Goal: Understand process/instructions

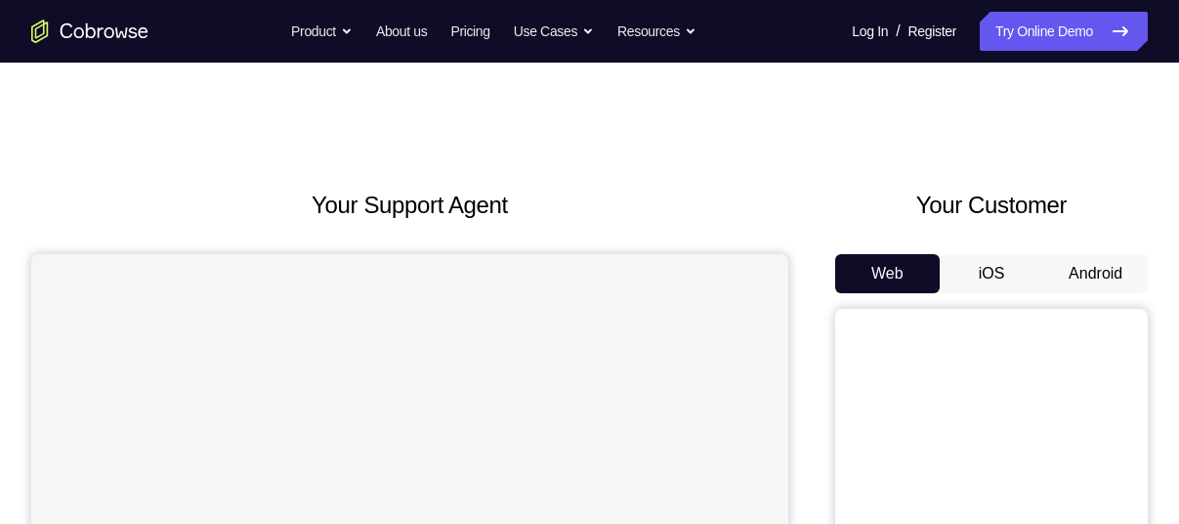
click at [1091, 270] on button "Android" at bounding box center [1095, 273] width 105 height 39
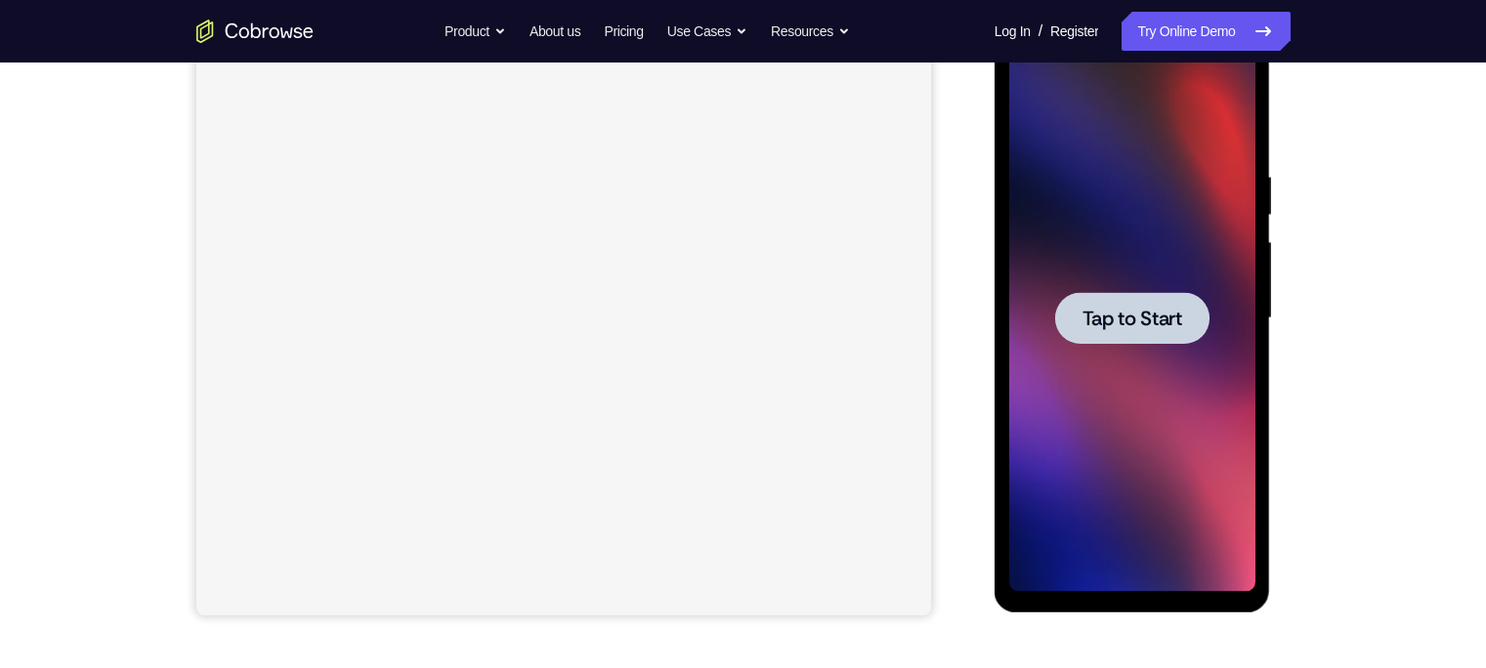
click at [1117, 310] on span "Tap to Start" at bounding box center [1132, 319] width 100 height 20
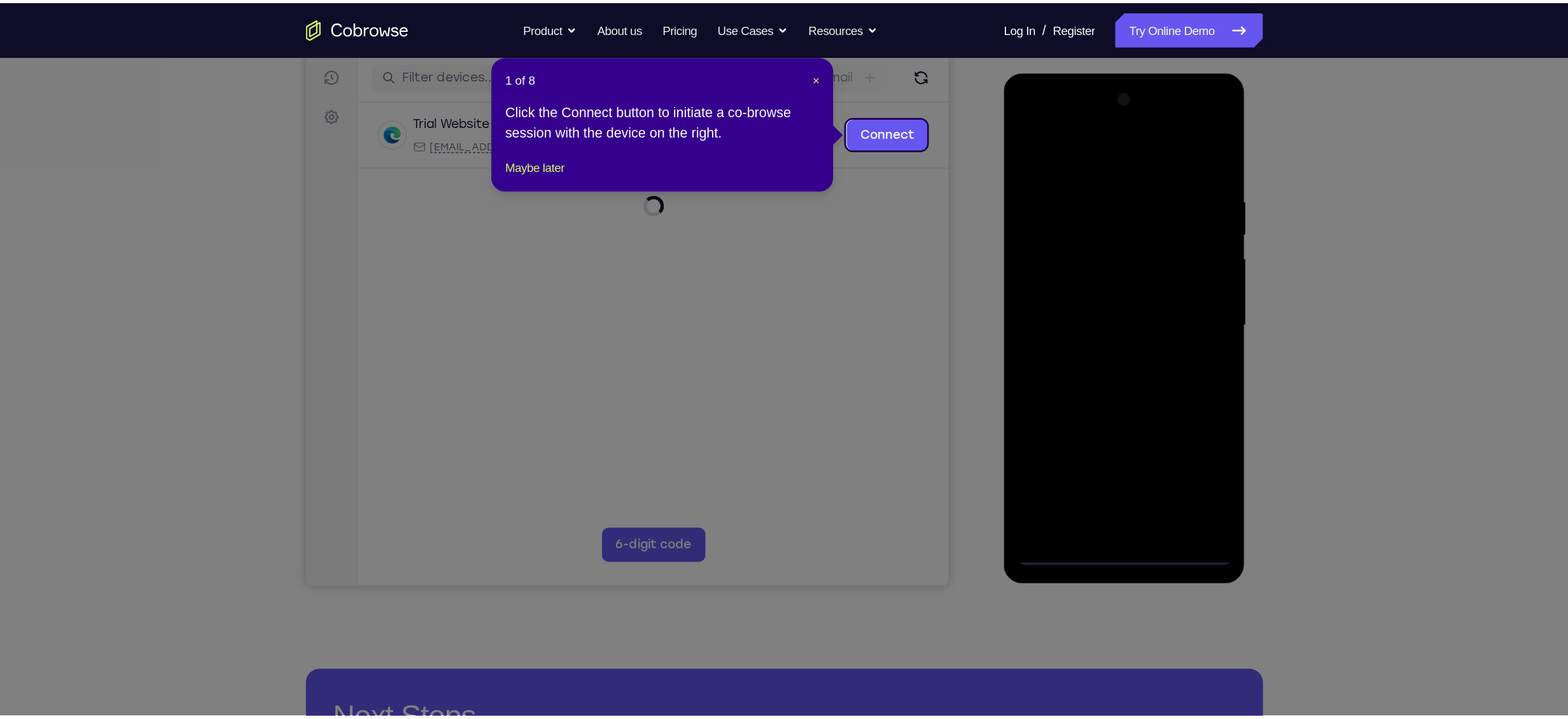
scroll to position [158, 0]
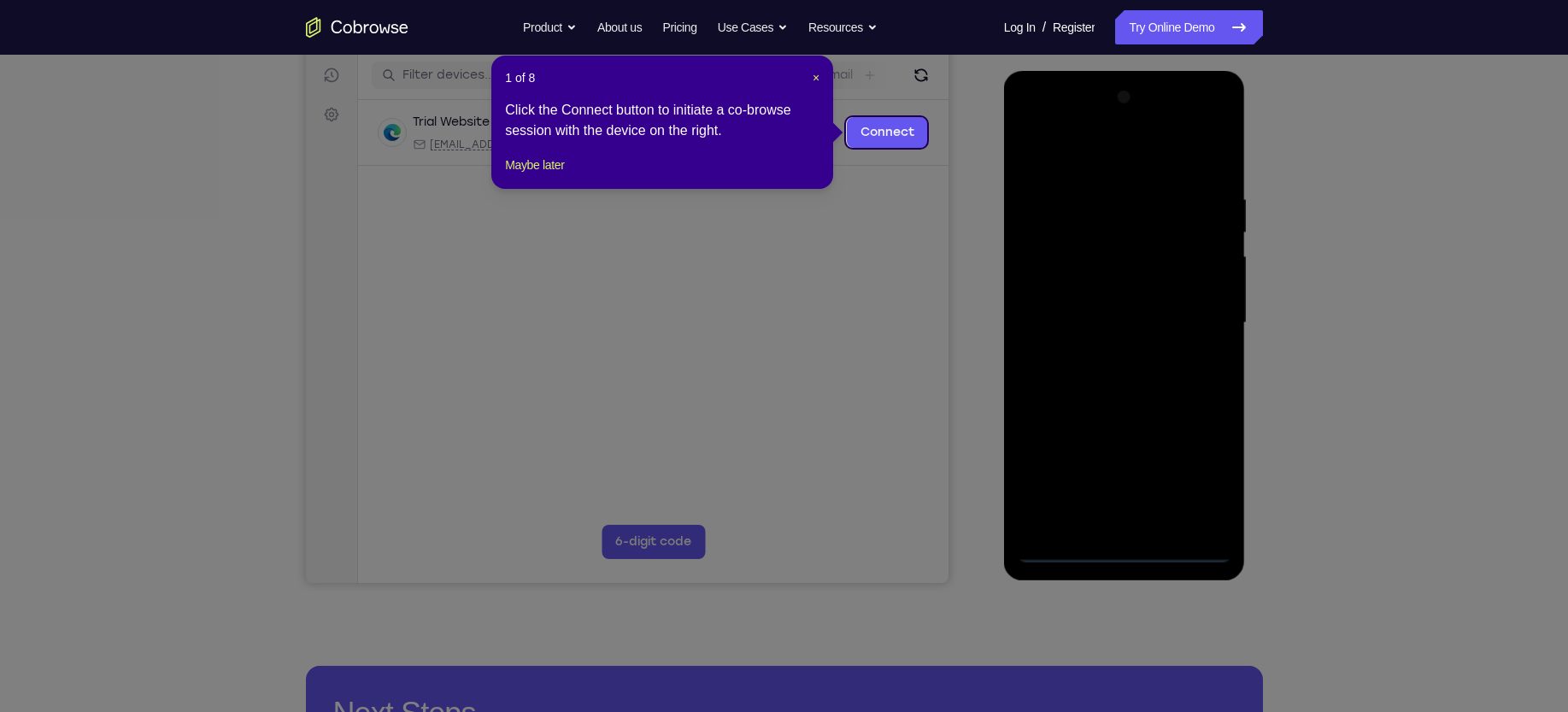
click at [531, 141] on div "Click the Connect button to initiate a co-browse session with the device on the…" at bounding box center [662, 120] width 314 height 41
click at [536, 175] on button "Maybe later" at bounding box center [534, 164] width 59 height 20
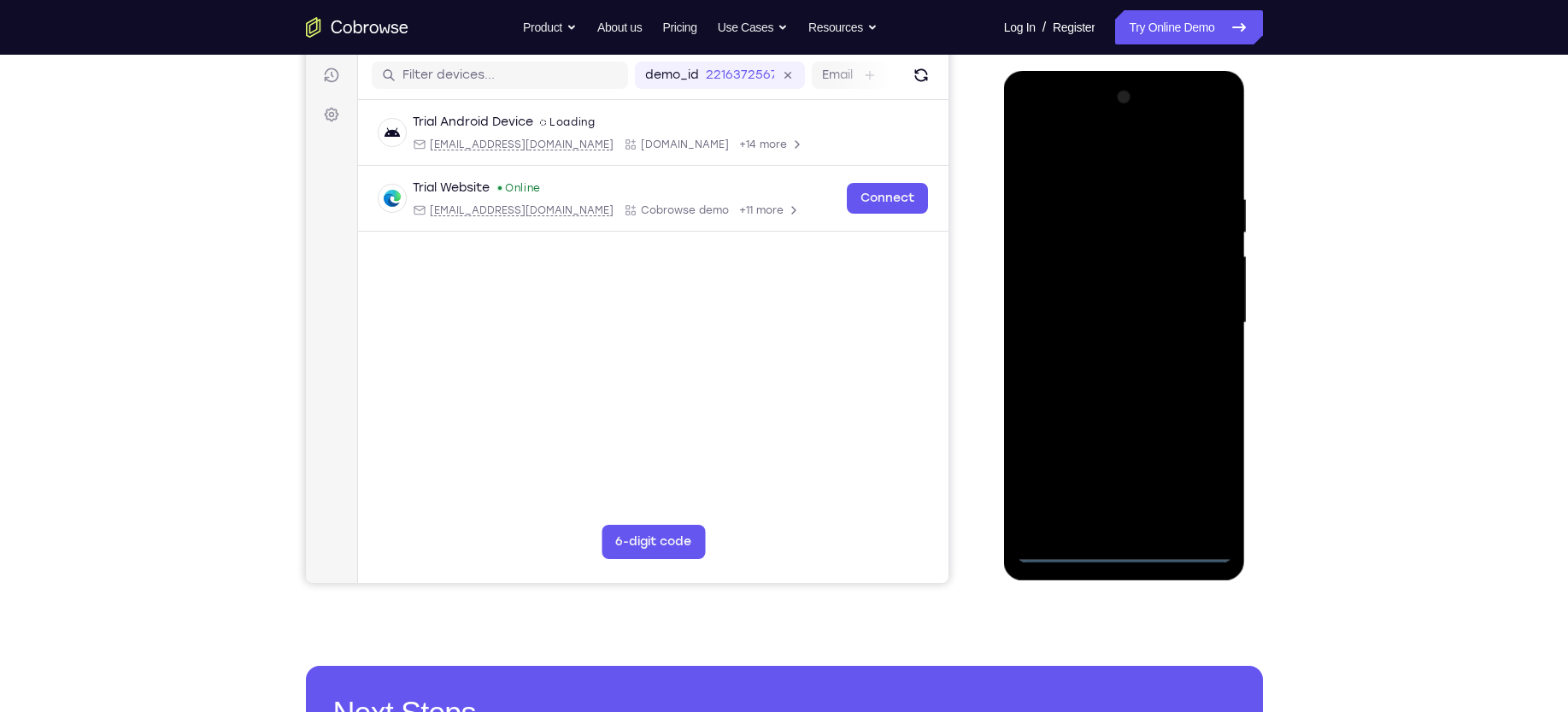
click at [1031, 310] on div at bounding box center [1125, 325] width 242 height 509
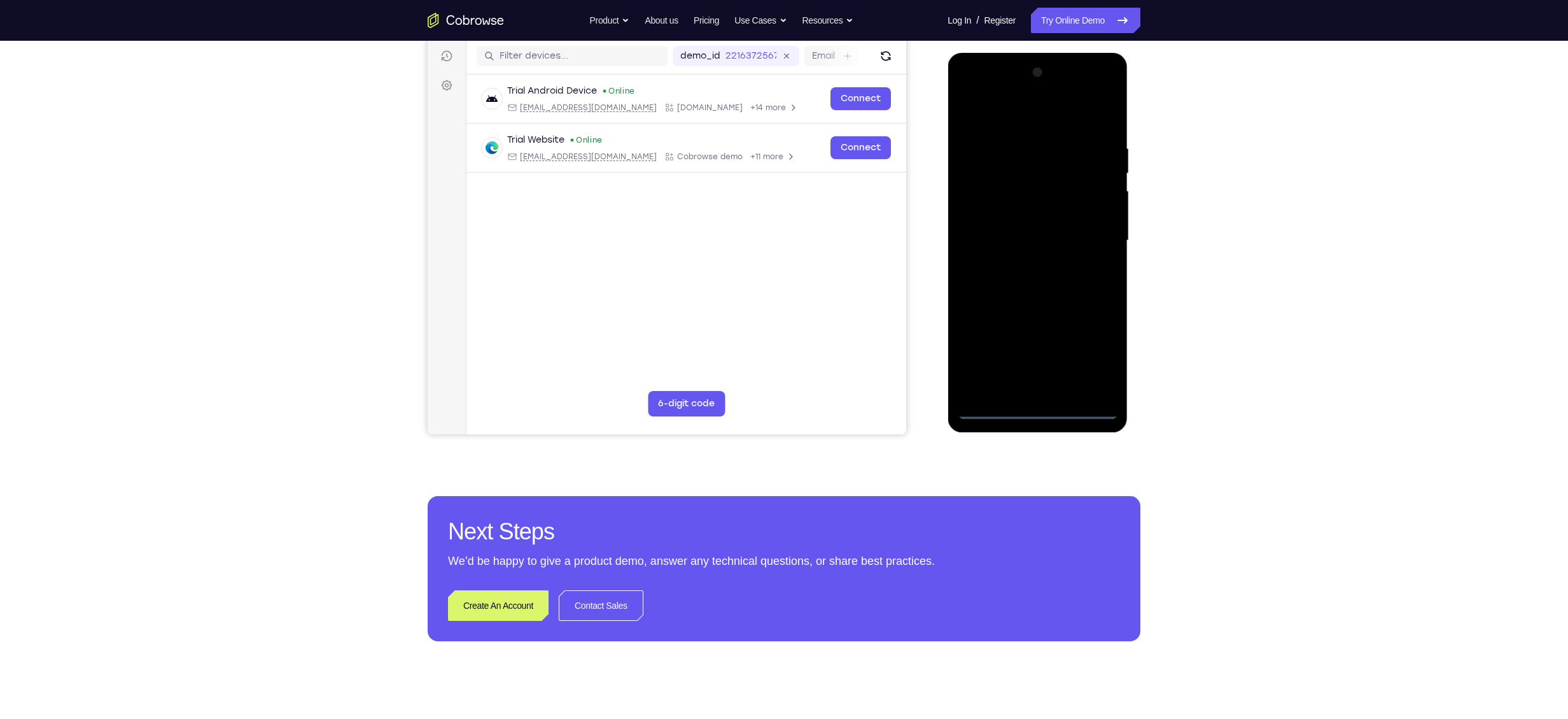
click at [767, 341] on div at bounding box center [1037, 241] width 160 height 357
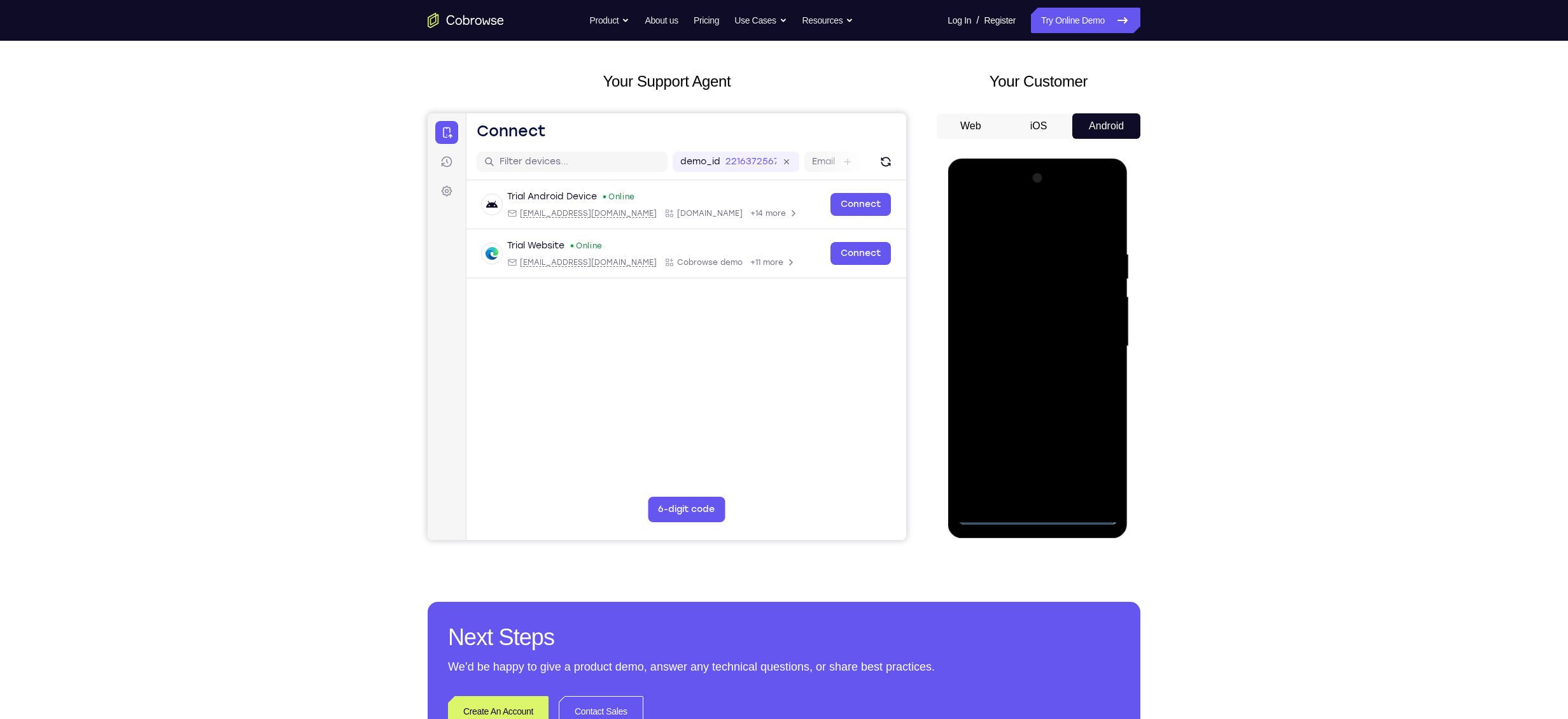
click at [767, 341] on div at bounding box center [1037, 346] width 160 height 357
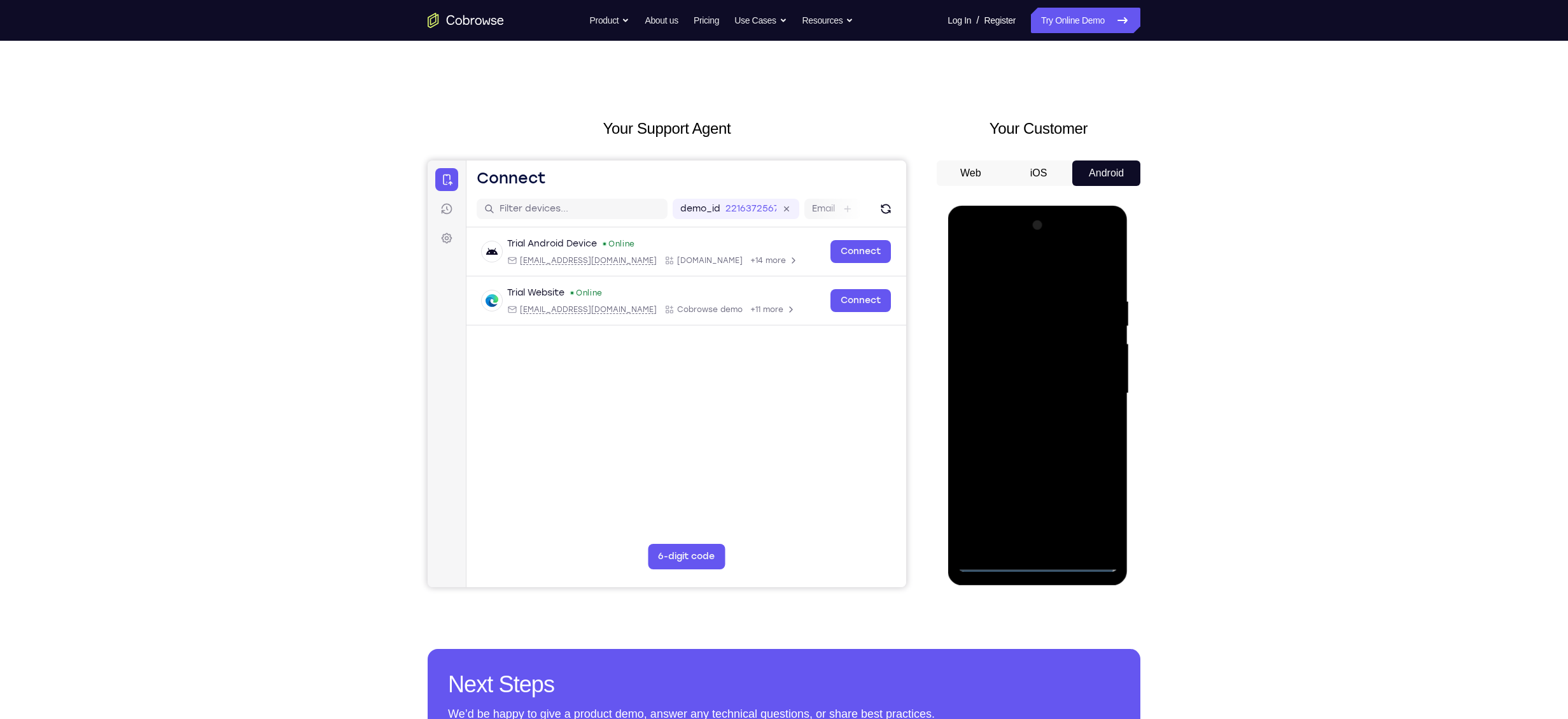
scroll to position [4, 0]
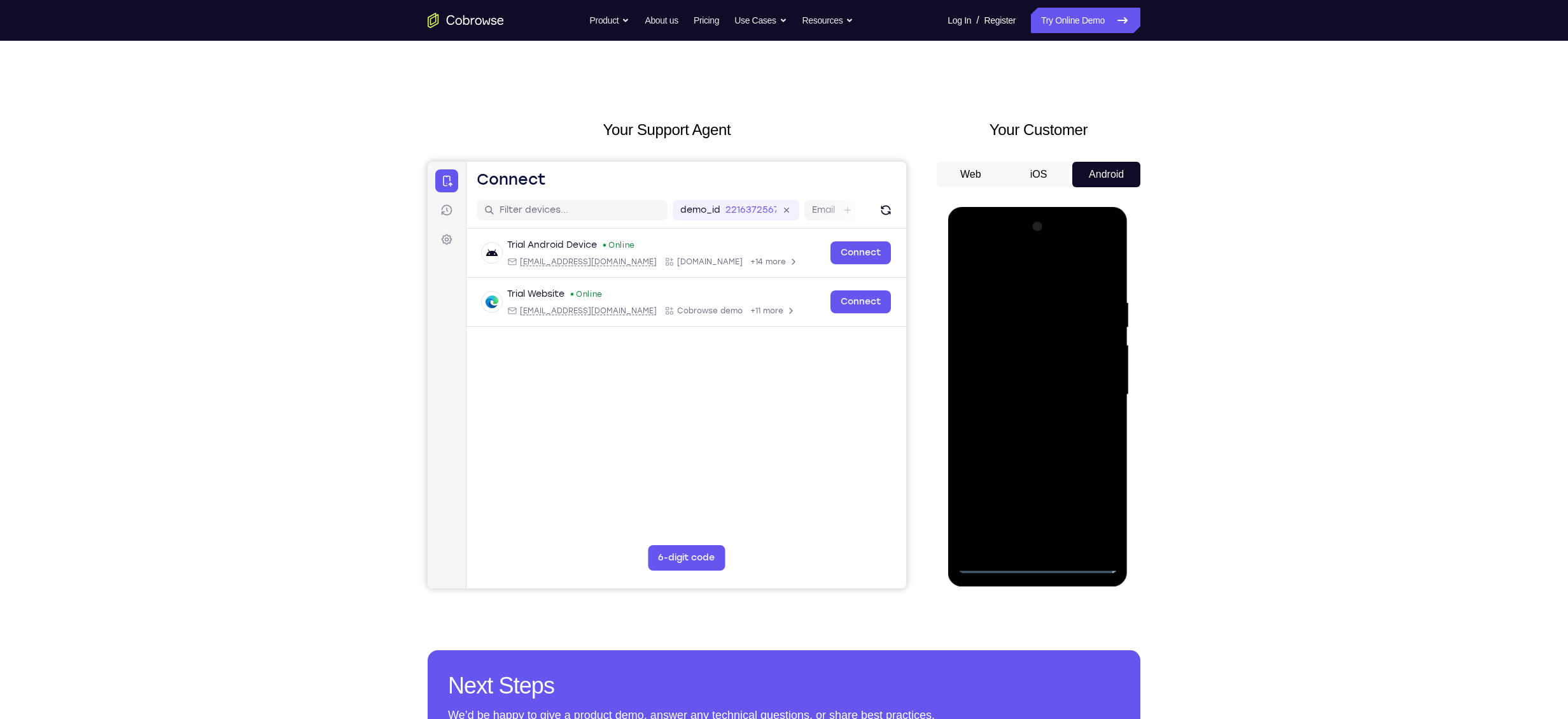
click at [767, 276] on div at bounding box center [1037, 394] width 160 height 357
click at [767, 341] on div at bounding box center [1037, 394] width 160 height 357
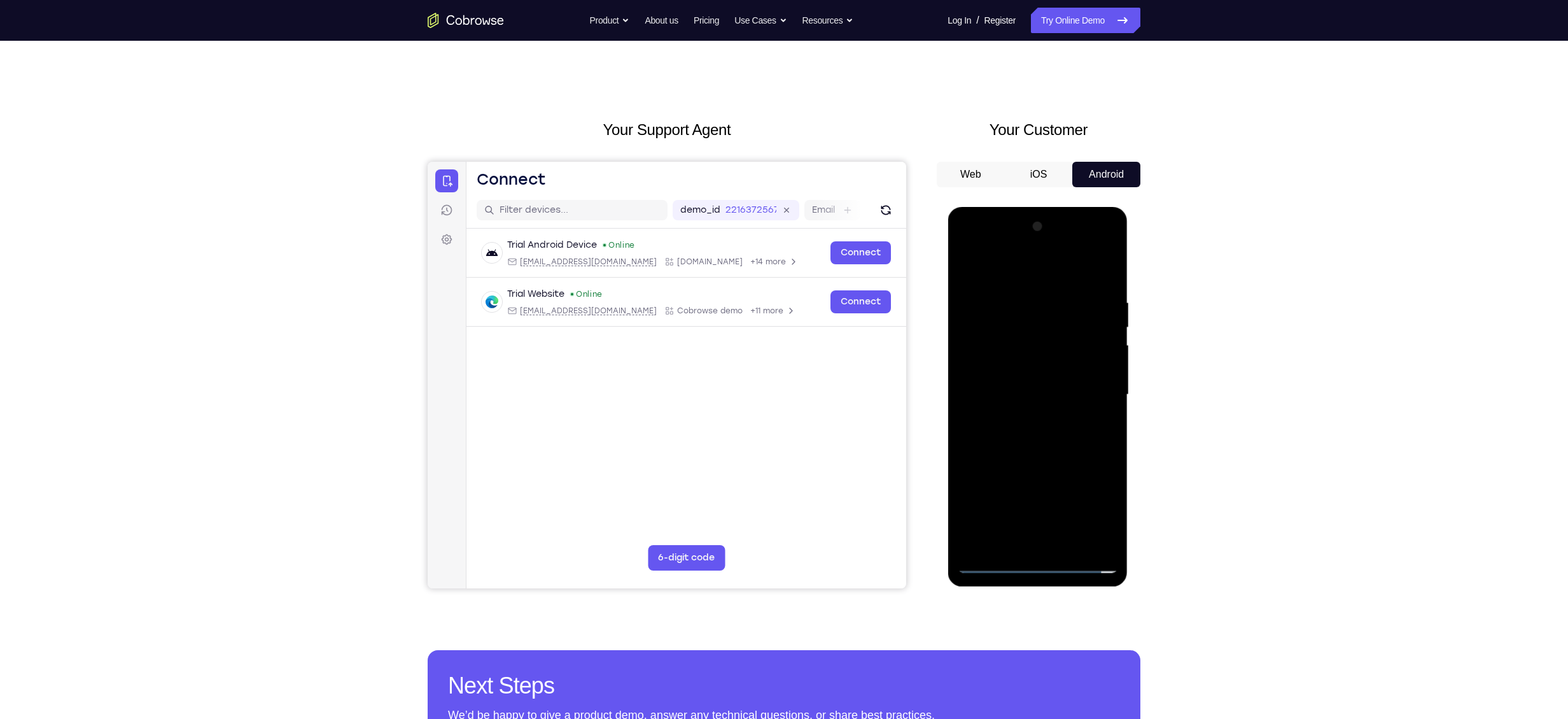
click at [767, 341] on div at bounding box center [1037, 394] width 160 height 357
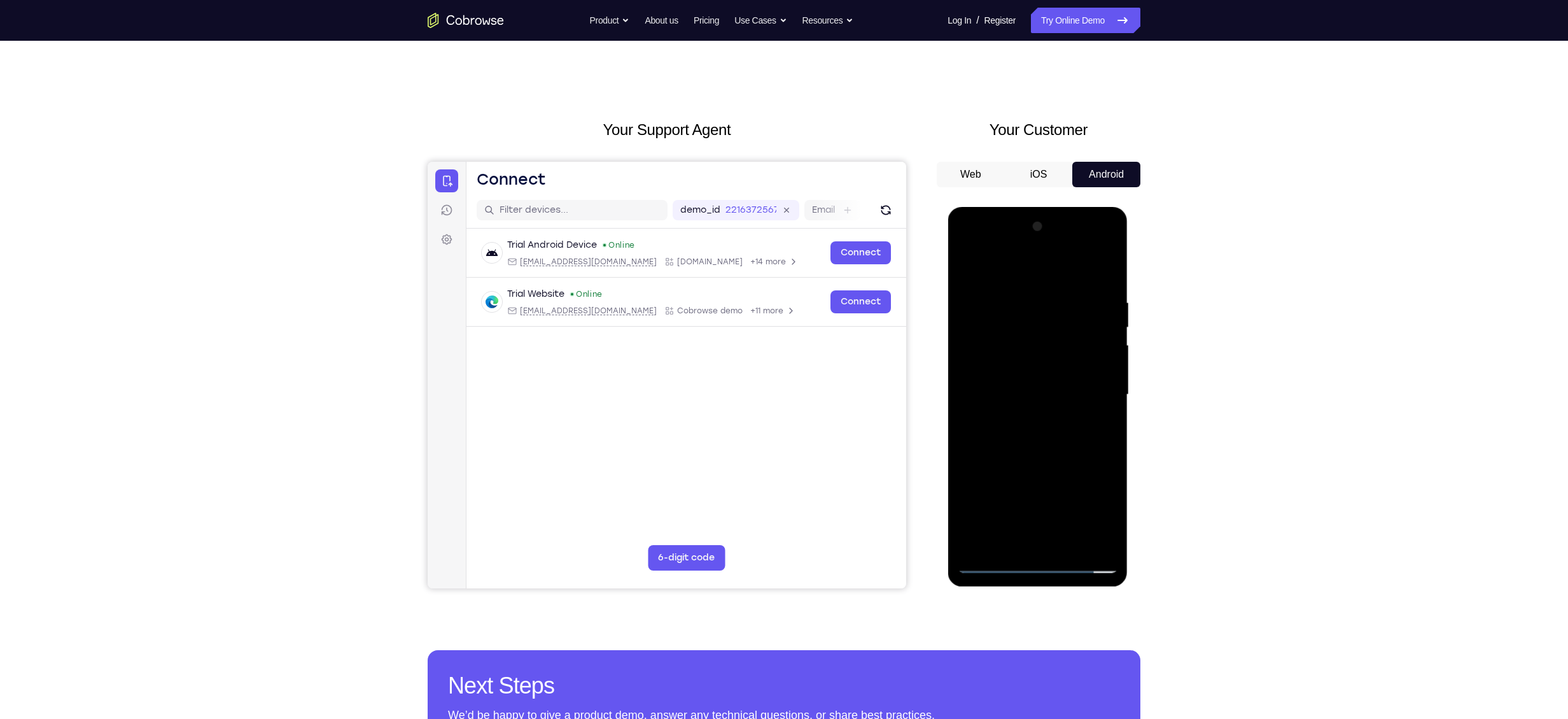
click at [767, 341] on div at bounding box center [1037, 394] width 160 height 357
drag, startPoint x: 1024, startPoint y: 473, endPoint x: 1036, endPoint y: 424, distance: 50.4
click at [767, 341] on div at bounding box center [1037, 394] width 160 height 357
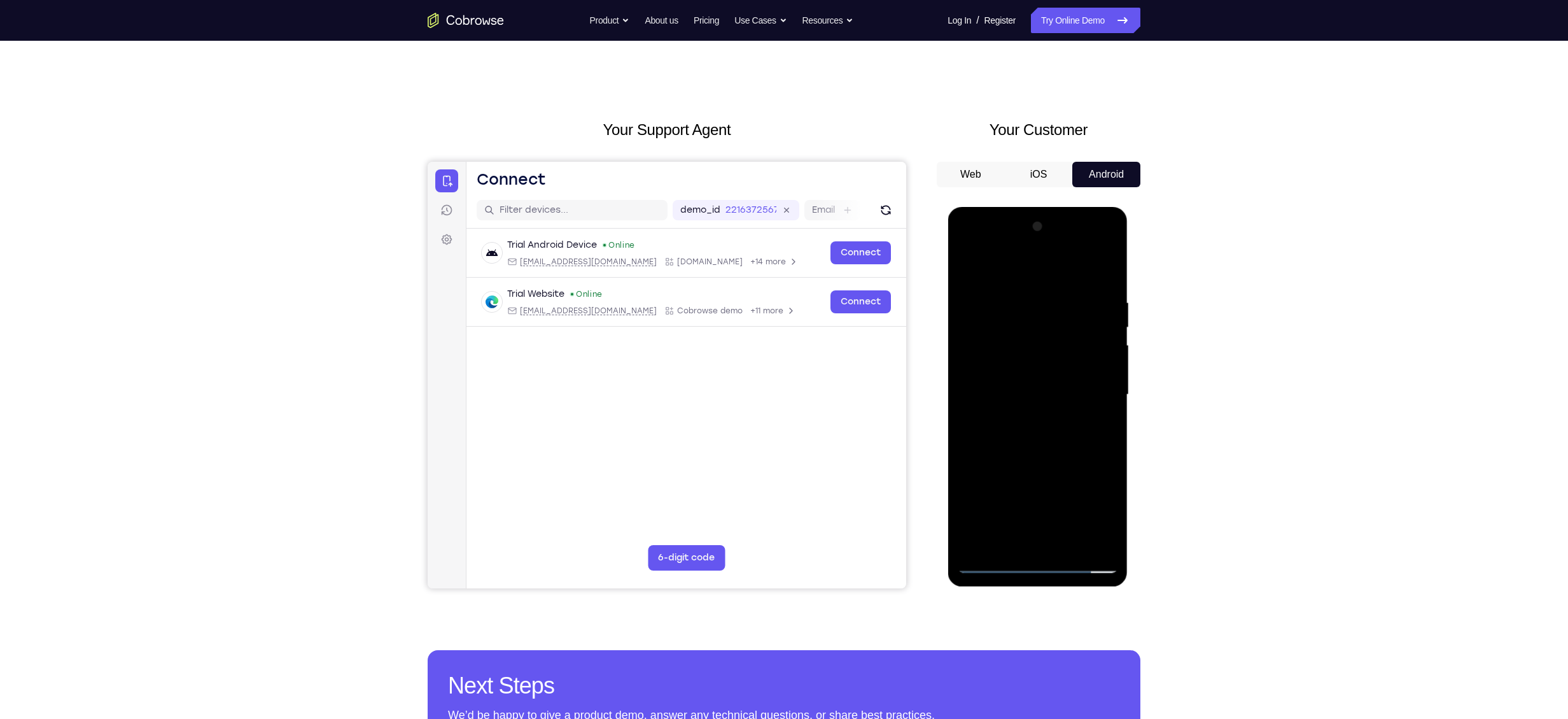
click at [767, 341] on div at bounding box center [1037, 394] width 160 height 357
drag, startPoint x: 1101, startPoint y: 419, endPoint x: 1084, endPoint y: 482, distance: 65.3
click at [767, 341] on div at bounding box center [1037, 394] width 160 height 357
drag, startPoint x: 1109, startPoint y: 527, endPoint x: 1016, endPoint y: 480, distance: 104.2
click at [767, 341] on div at bounding box center [1037, 394] width 160 height 357
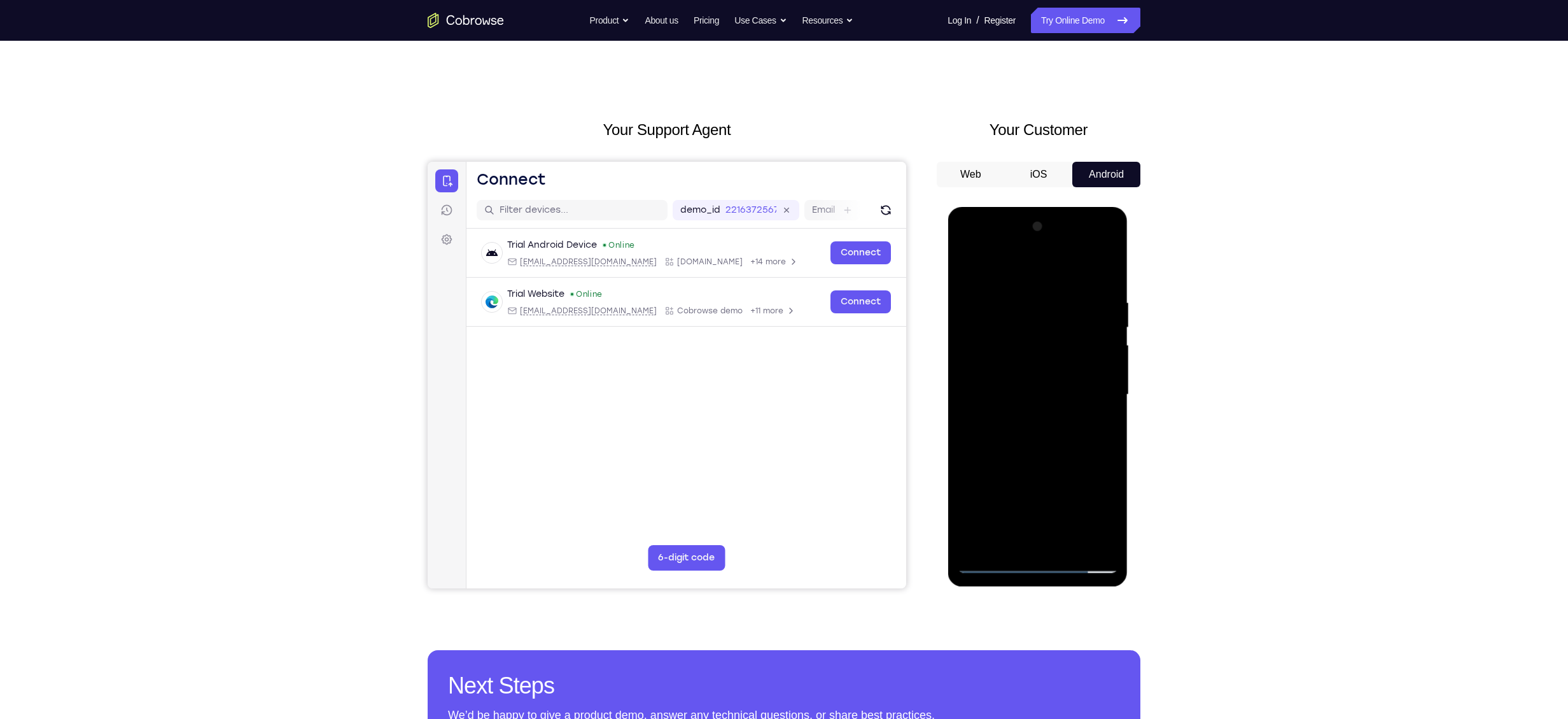
click at [767, 341] on div at bounding box center [1037, 394] width 160 height 357
click at [767, 285] on div at bounding box center [1037, 394] width 160 height 357
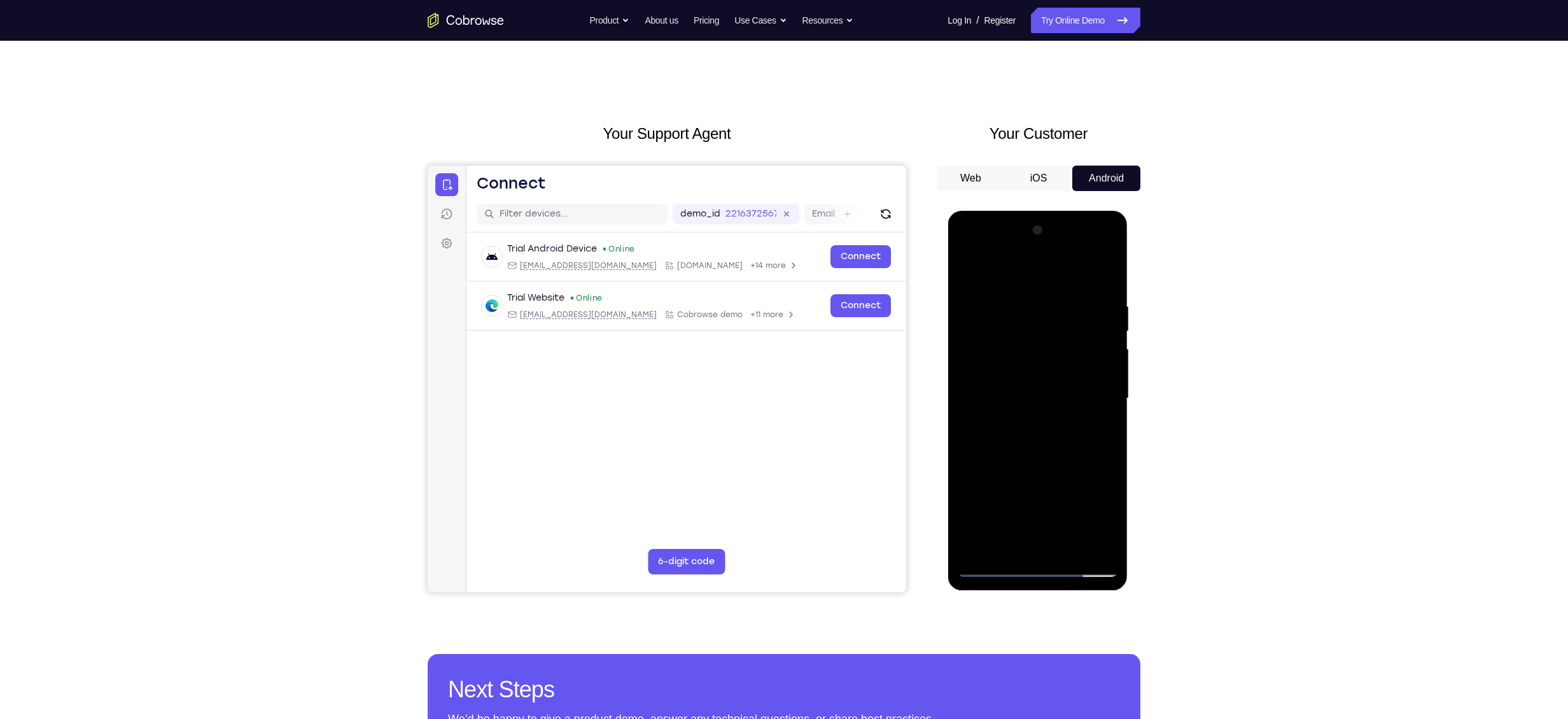
click at [767, 341] on div at bounding box center [1037, 398] width 160 height 357
drag, startPoint x: 979, startPoint y: 490, endPoint x: 1165, endPoint y: 514, distance: 187.5
click at [767, 341] on html "Online web based iOS Simulators and Android Emulators. Run iPhone, iPad, Mobile…" at bounding box center [1038, 402] width 181 height 382
click at [767, 341] on div at bounding box center [1037, 398] width 160 height 357
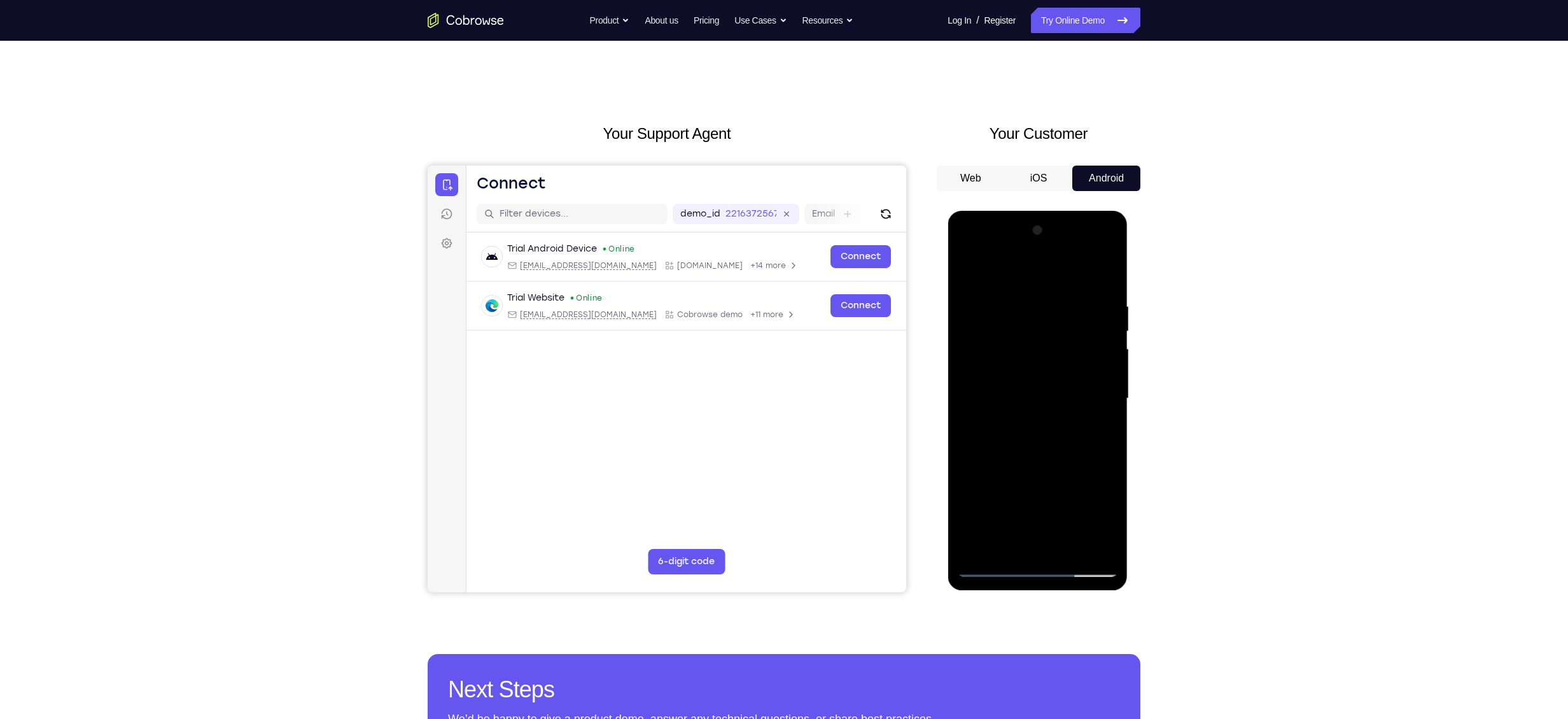
click at [767, 341] on div at bounding box center [1037, 398] width 160 height 357
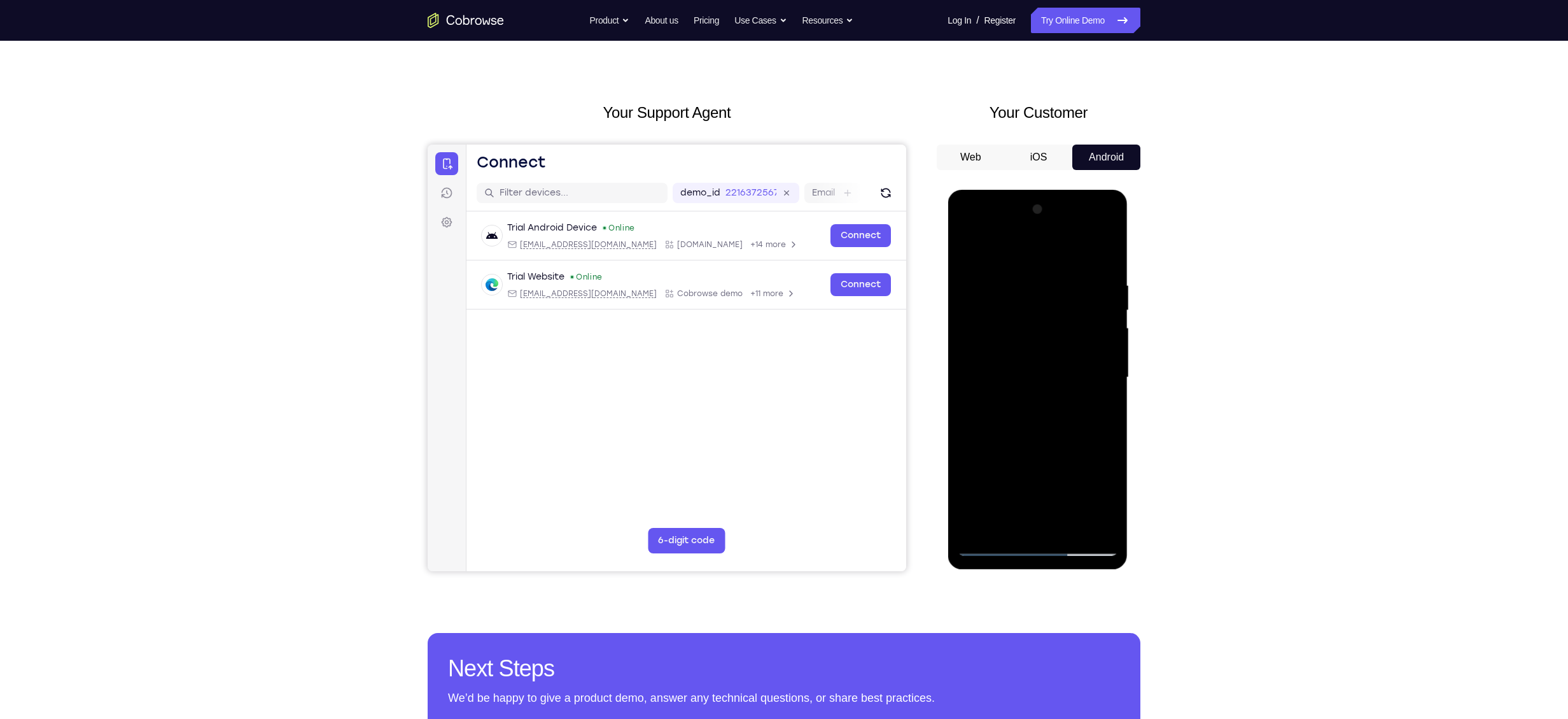
scroll to position [23, 0]
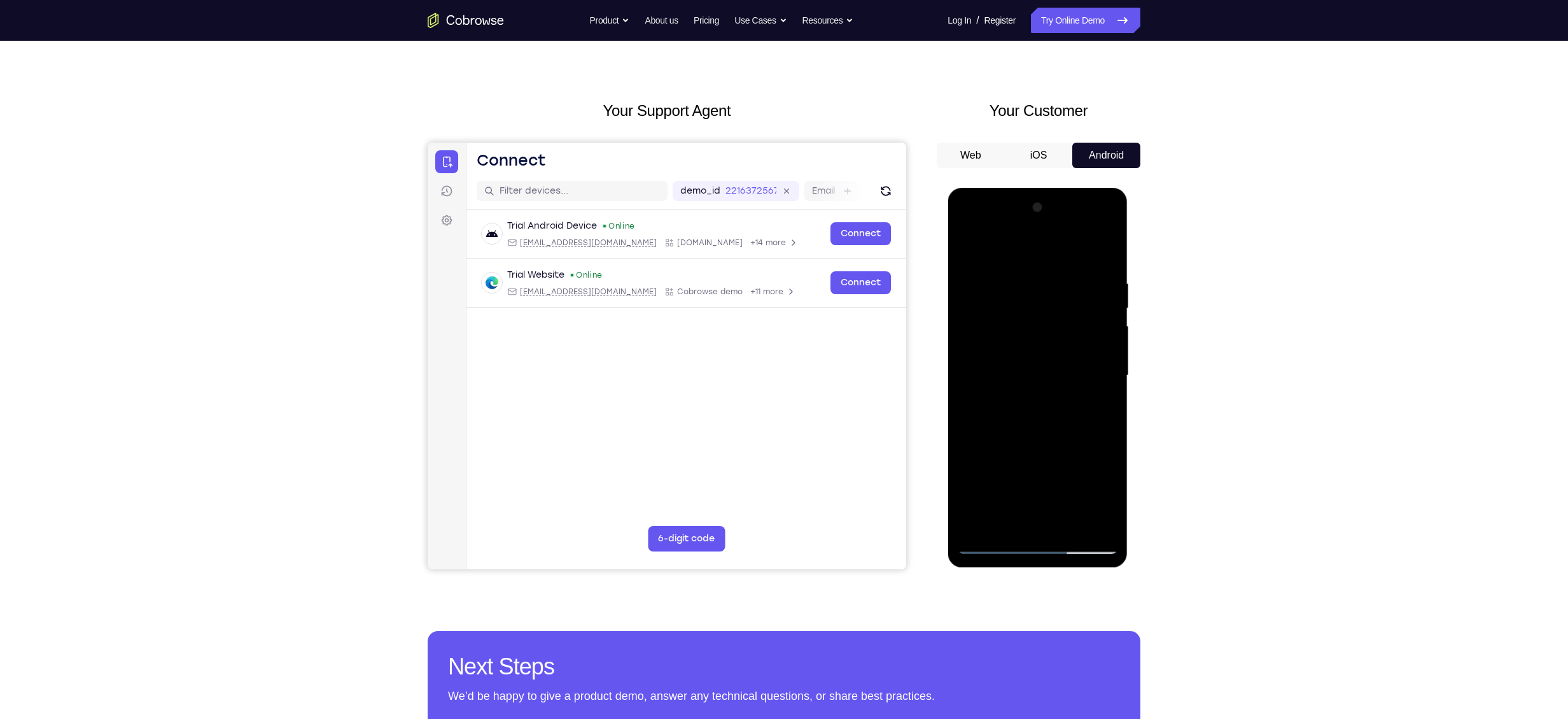
click at [767, 341] on div at bounding box center [1037, 375] width 160 height 357
drag, startPoint x: 997, startPoint y: 502, endPoint x: 1313, endPoint y: 529, distance: 317.2
click at [767, 341] on html "Online web based iOS Simulators and Android Emulators. Run iPhone, iPad, Mobile…" at bounding box center [1038, 379] width 181 height 382
drag, startPoint x: 1133, startPoint y: 487, endPoint x: 1340, endPoint y: 533, distance: 212.0
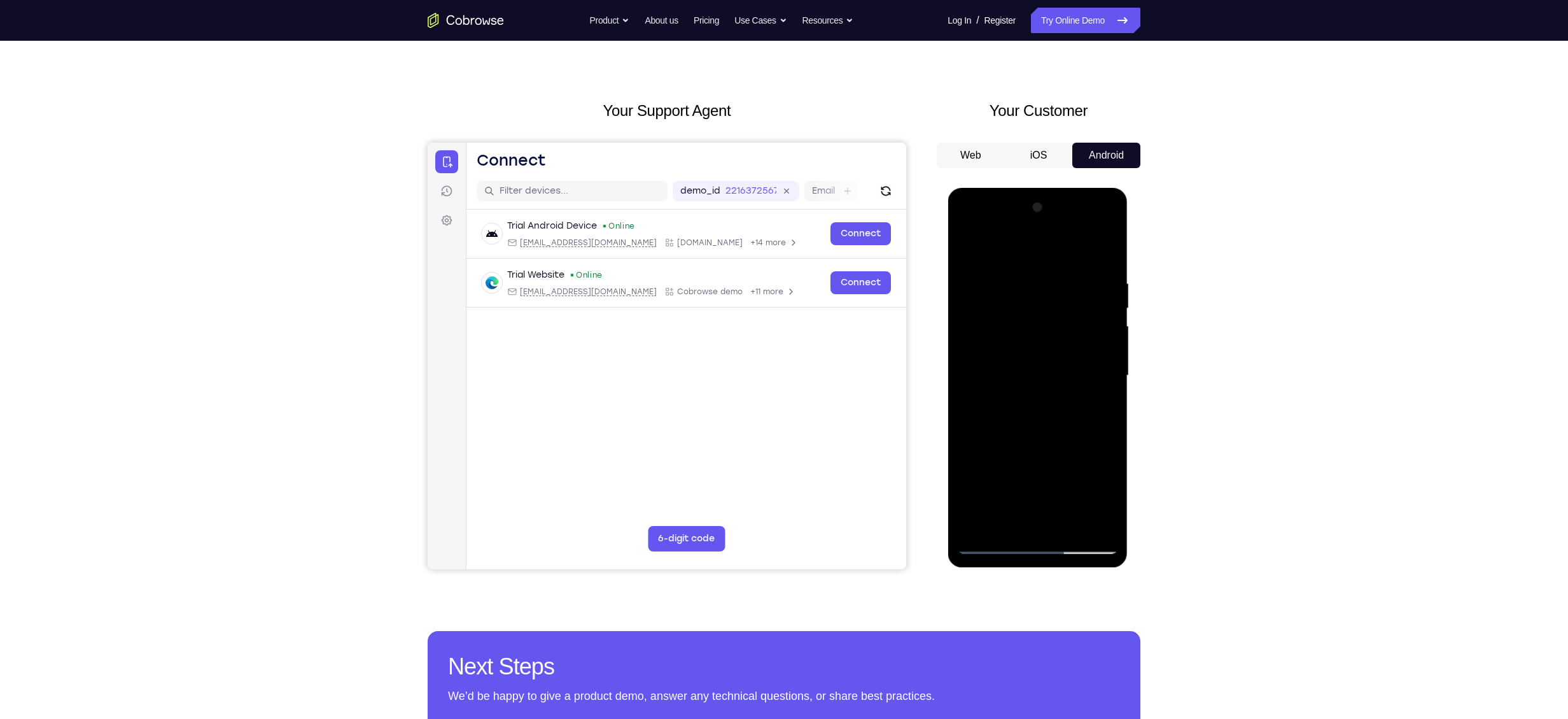
click at [767, 341] on html "Online web based iOS Simulators and Android Emulators. Run iPhone, iPad, Mobile…" at bounding box center [1038, 379] width 181 height 382
click at [767, 341] on div at bounding box center [1037, 375] width 160 height 357
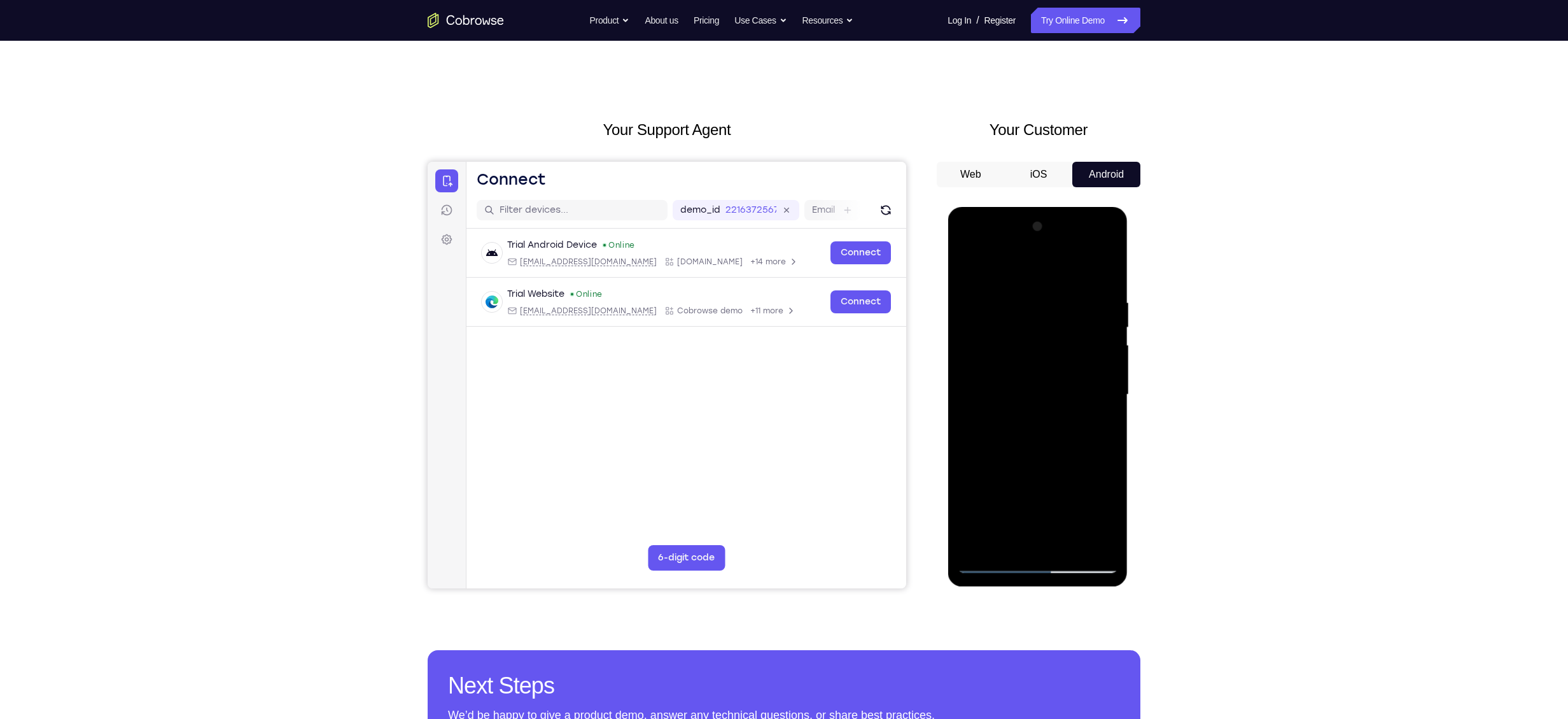
scroll to position [0, 0]
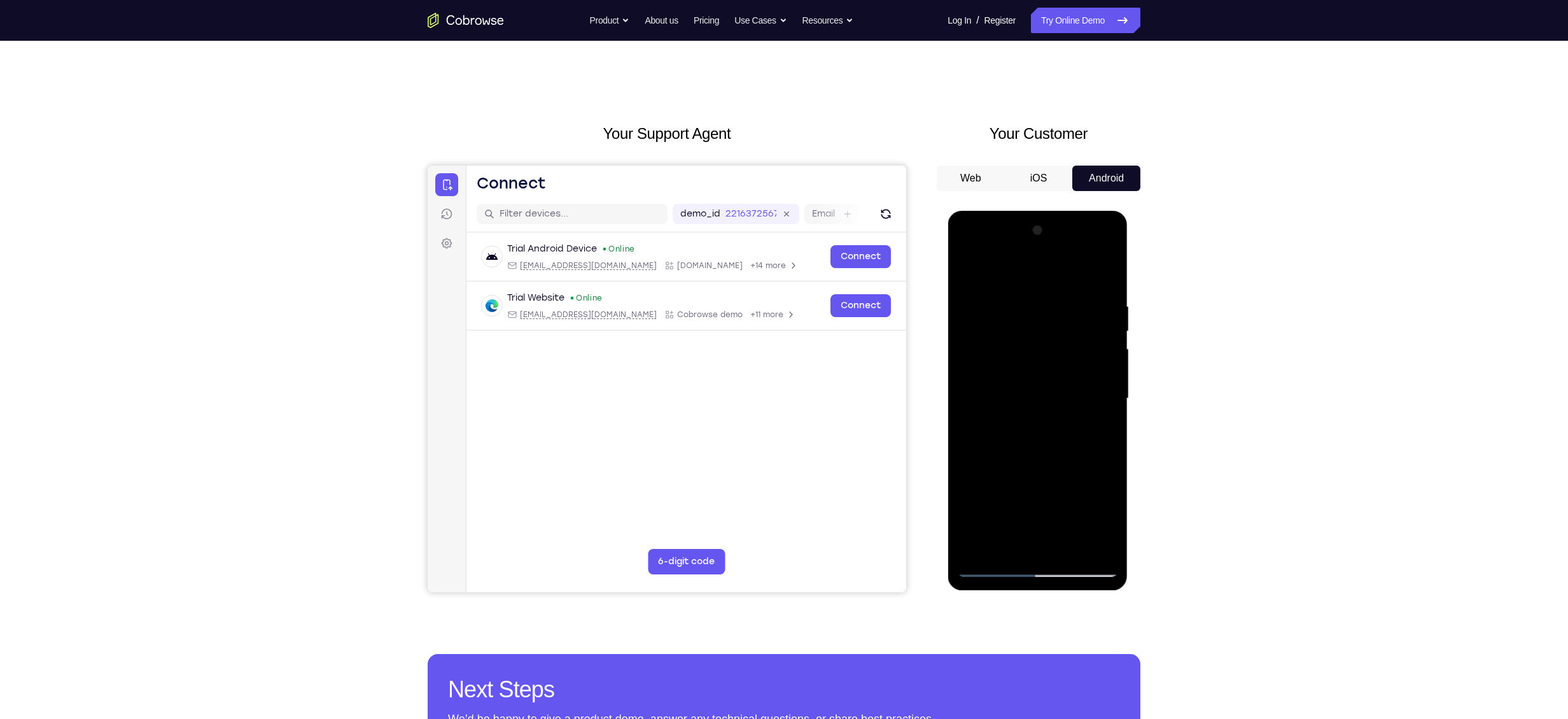
click at [767, 341] on div at bounding box center [1037, 398] width 160 height 357
click at [767, 278] on div at bounding box center [1037, 398] width 160 height 357
click at [767, 276] on div at bounding box center [1037, 398] width 160 height 357
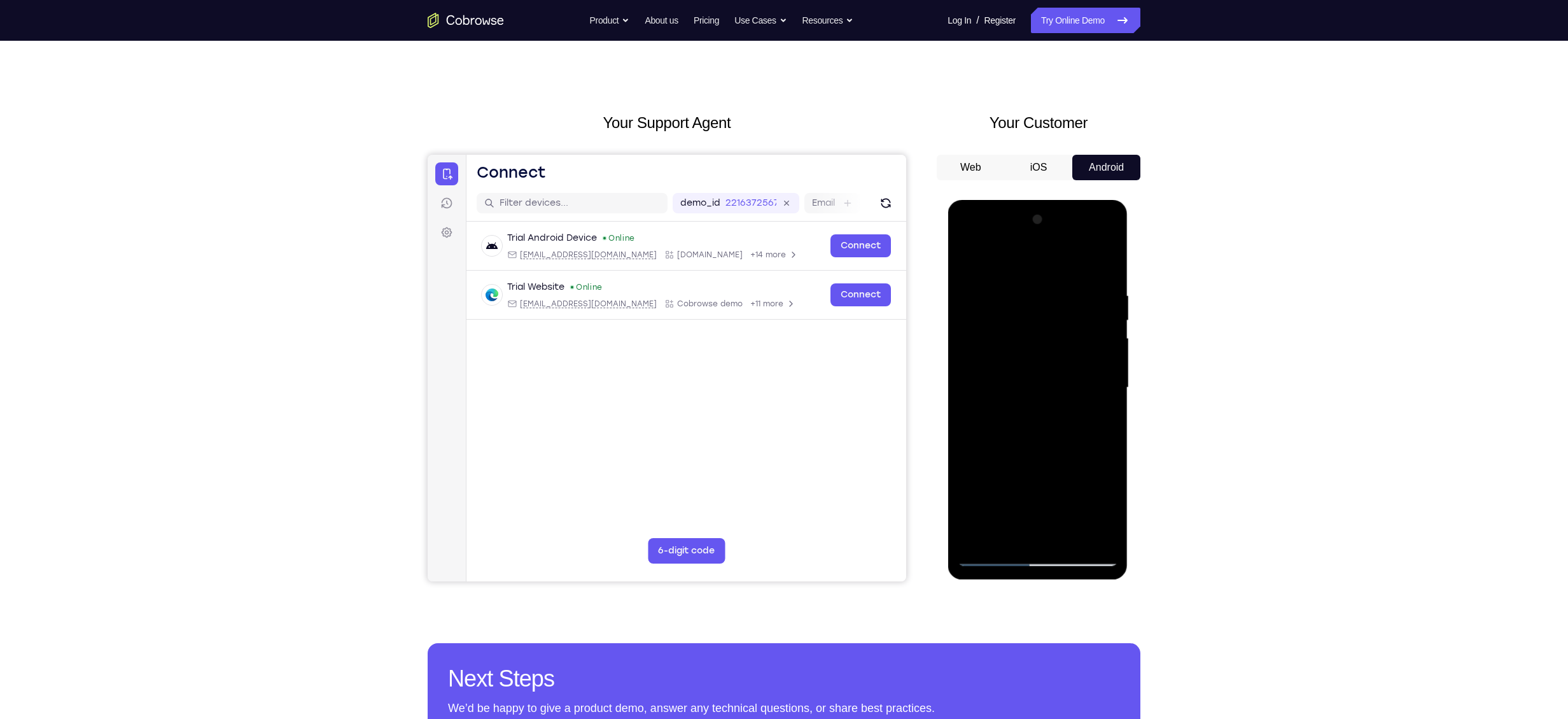
scroll to position [12, 0]
click at [767, 341] on div at bounding box center [1037, 387] width 160 height 357
click at [767, 258] on div at bounding box center [1037, 387] width 160 height 357
click at [767, 341] on div at bounding box center [1037, 387] width 160 height 357
click at [767, 301] on div at bounding box center [1037, 387] width 160 height 357
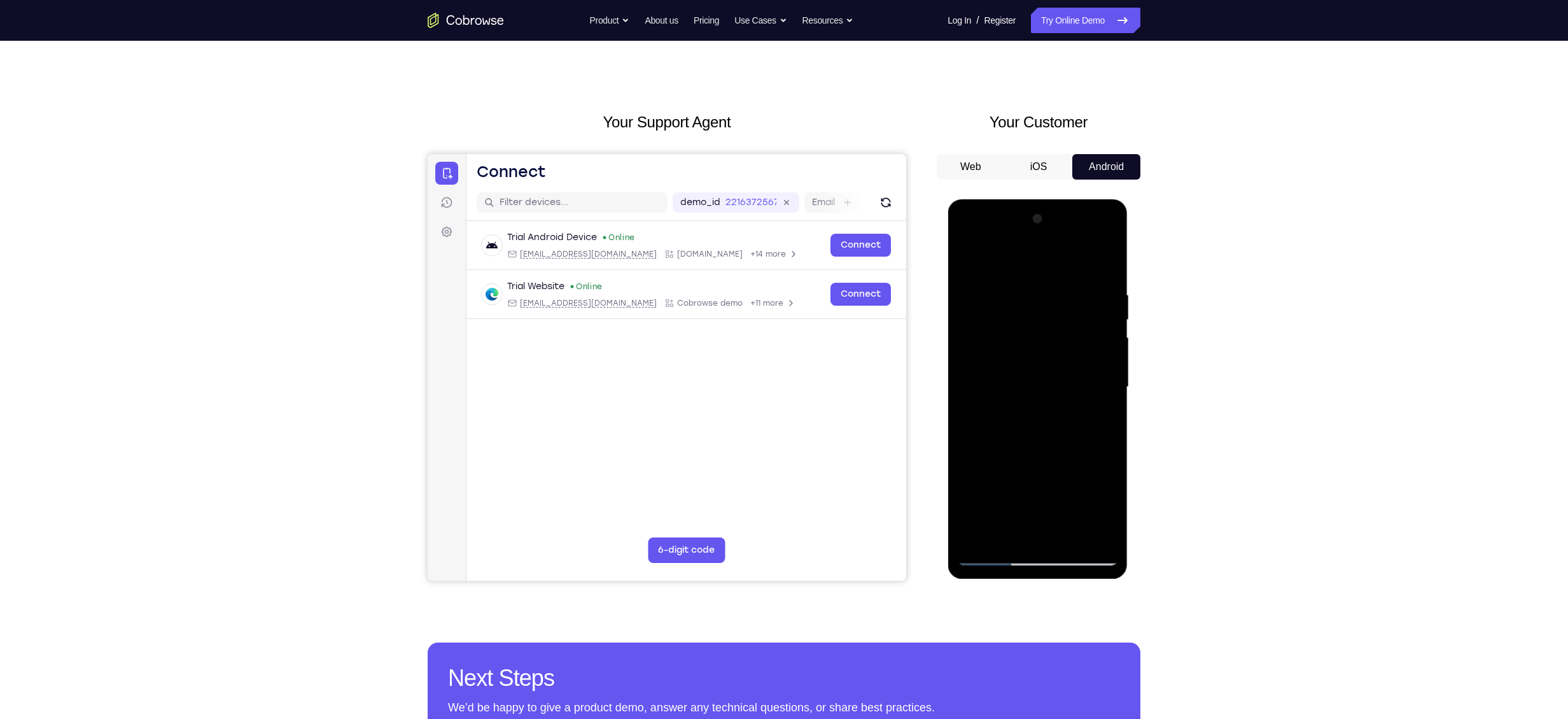
click at [767, 341] on div at bounding box center [1037, 387] width 160 height 357
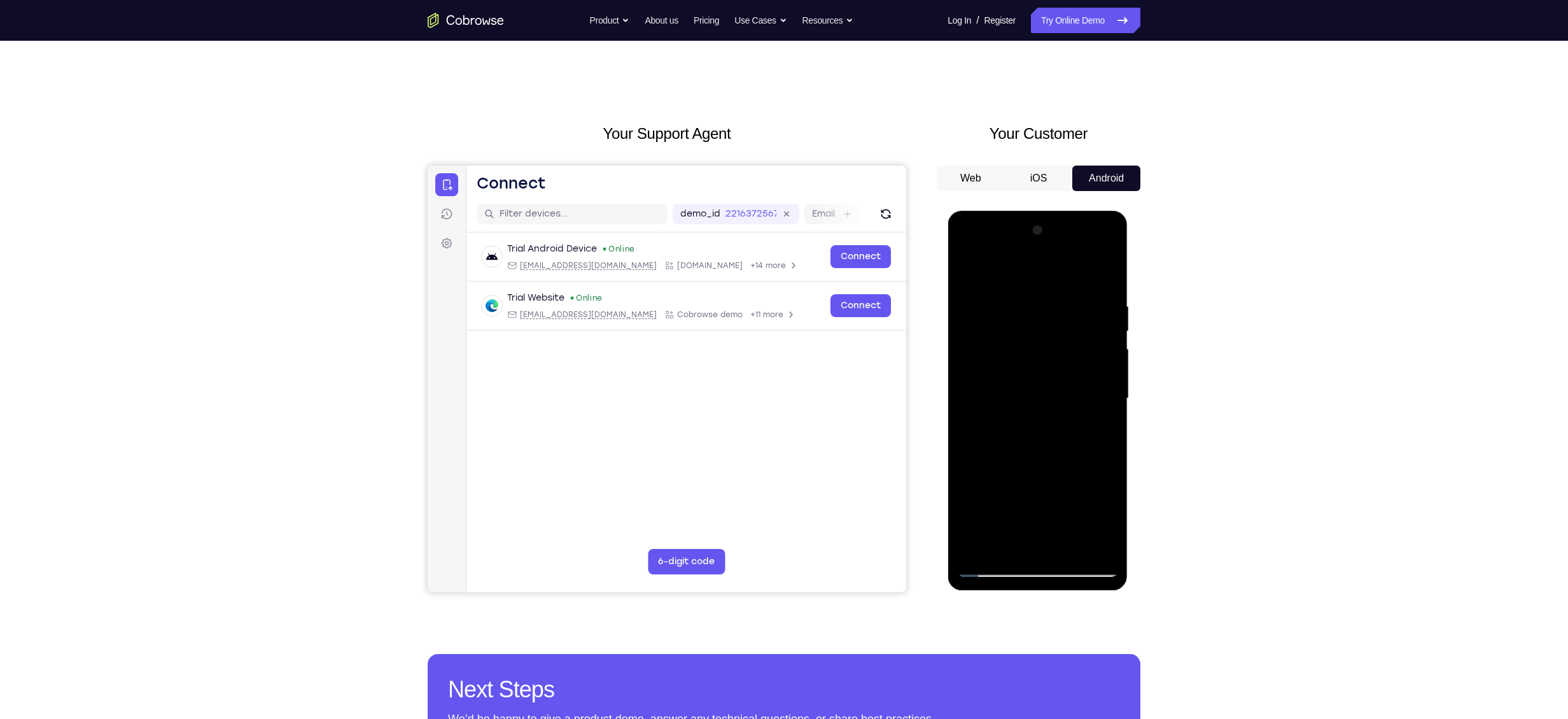
click at [767, 341] on div at bounding box center [1037, 398] width 160 height 357
click at [767, 276] on div at bounding box center [1037, 398] width 160 height 357
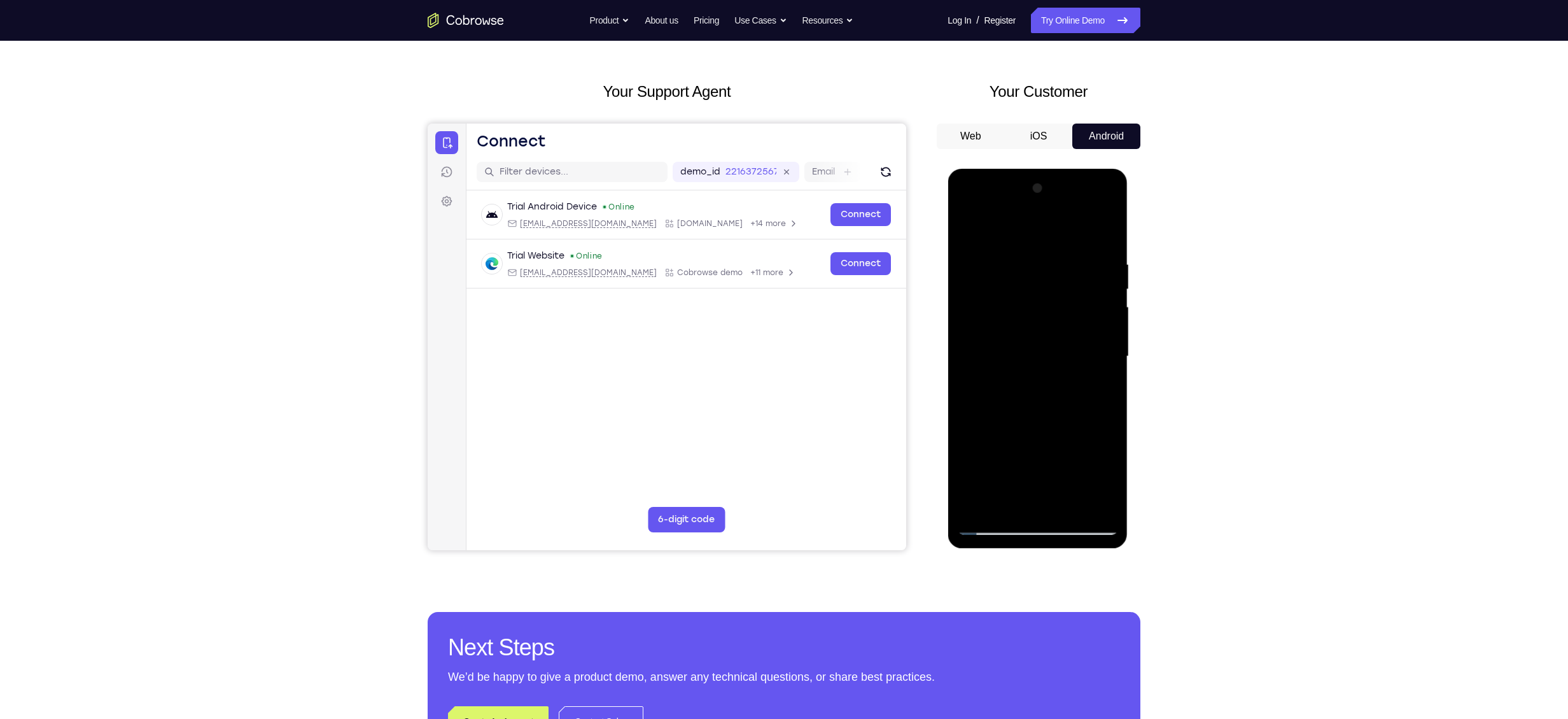
scroll to position [43, 0]
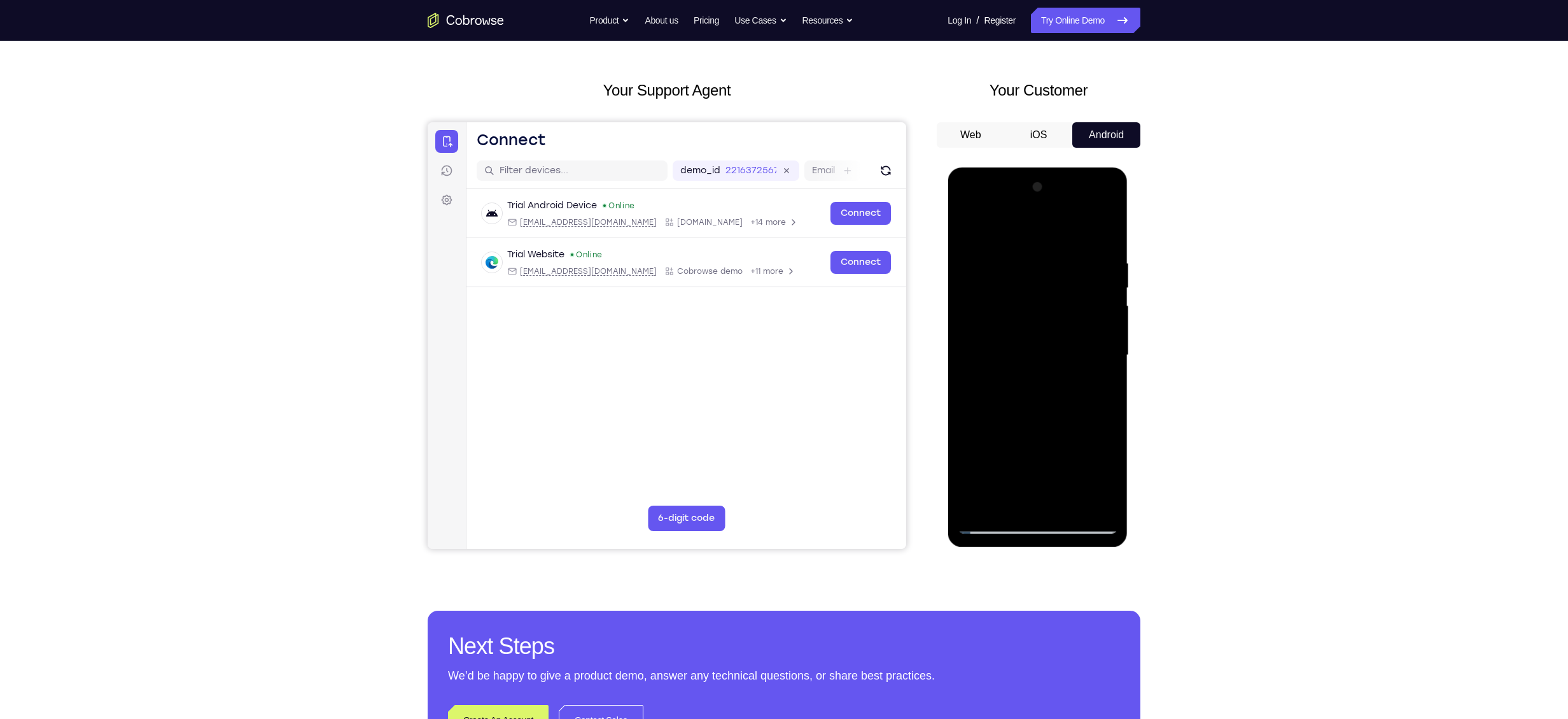
click at [767, 231] on div at bounding box center [1037, 355] width 160 height 357
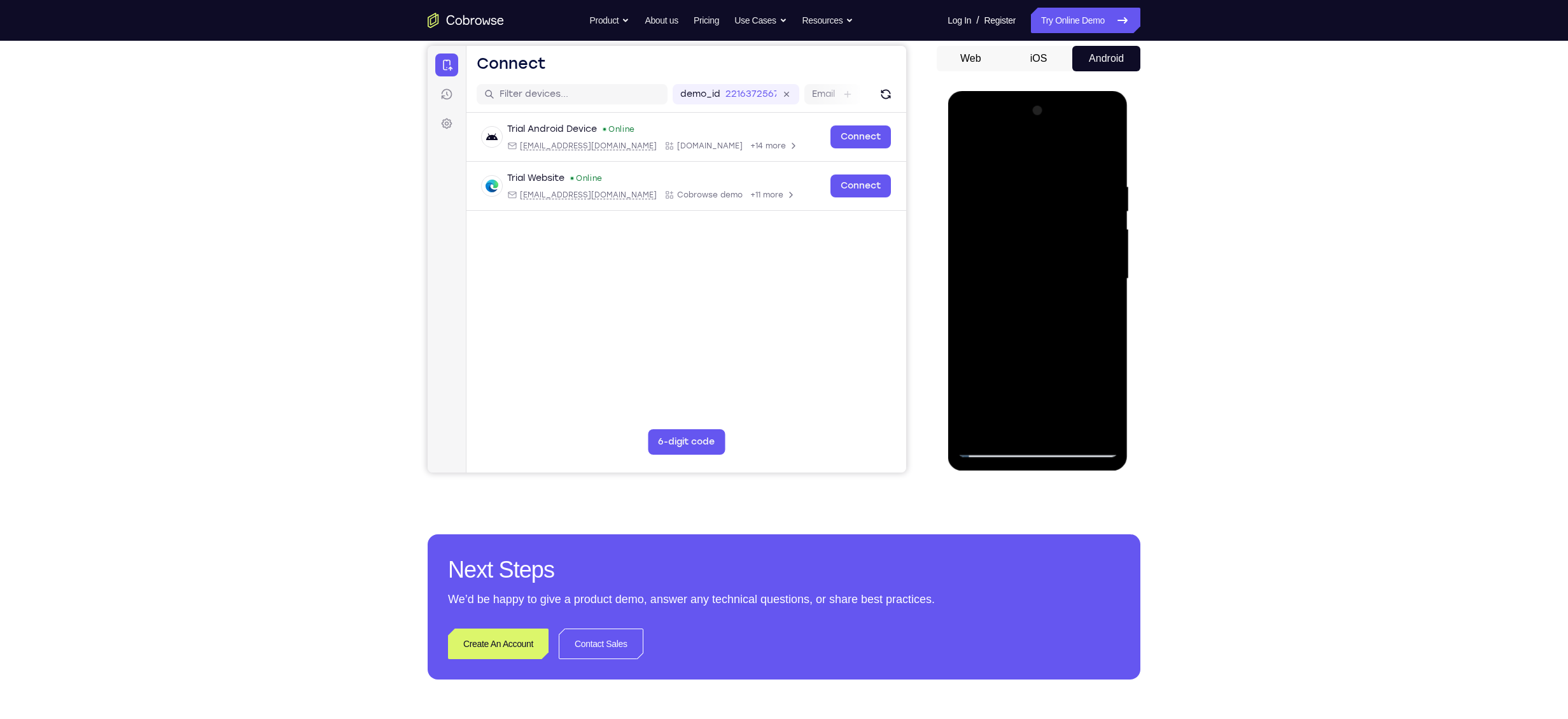
click at [767, 341] on div at bounding box center [1037, 278] width 160 height 357
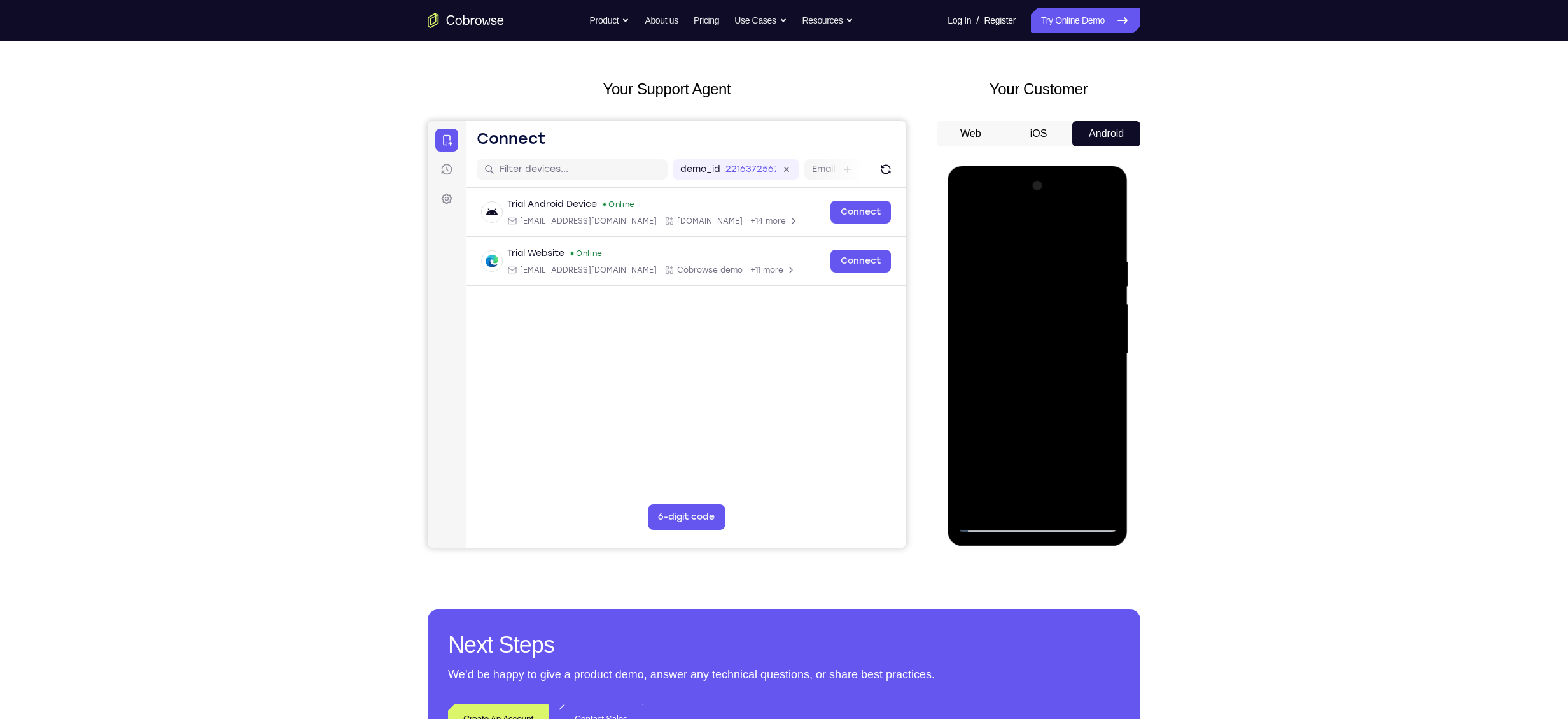
scroll to position [44, 0]
click at [767, 227] on div at bounding box center [1037, 355] width 160 height 357
click at [767, 287] on div at bounding box center [1037, 355] width 160 height 357
click at [767, 229] on div at bounding box center [1037, 355] width 160 height 357
click at [767, 334] on div at bounding box center [1037, 355] width 160 height 357
